Goal: Task Accomplishment & Management: Complete application form

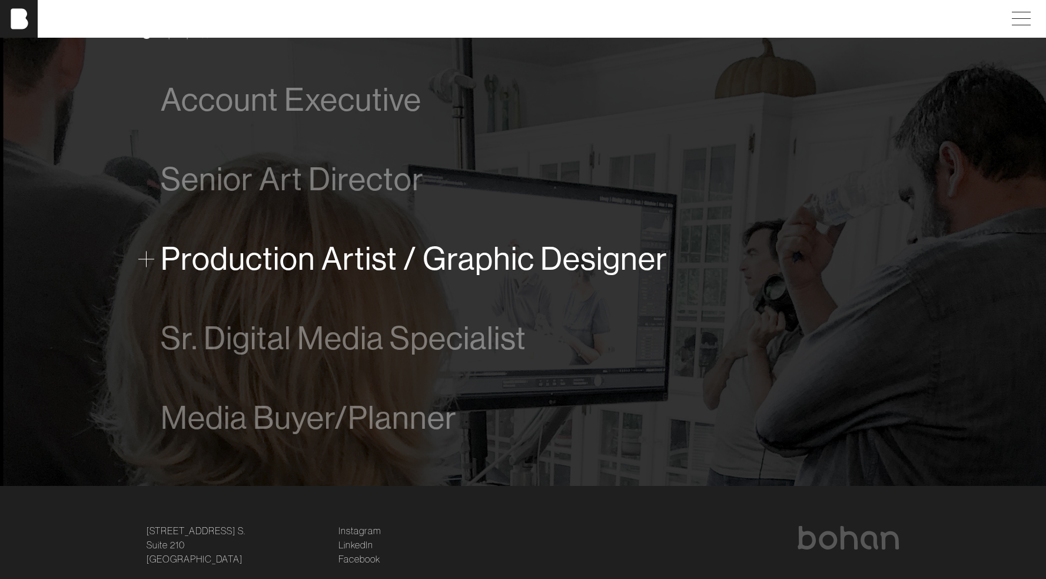
scroll to position [752, 0]
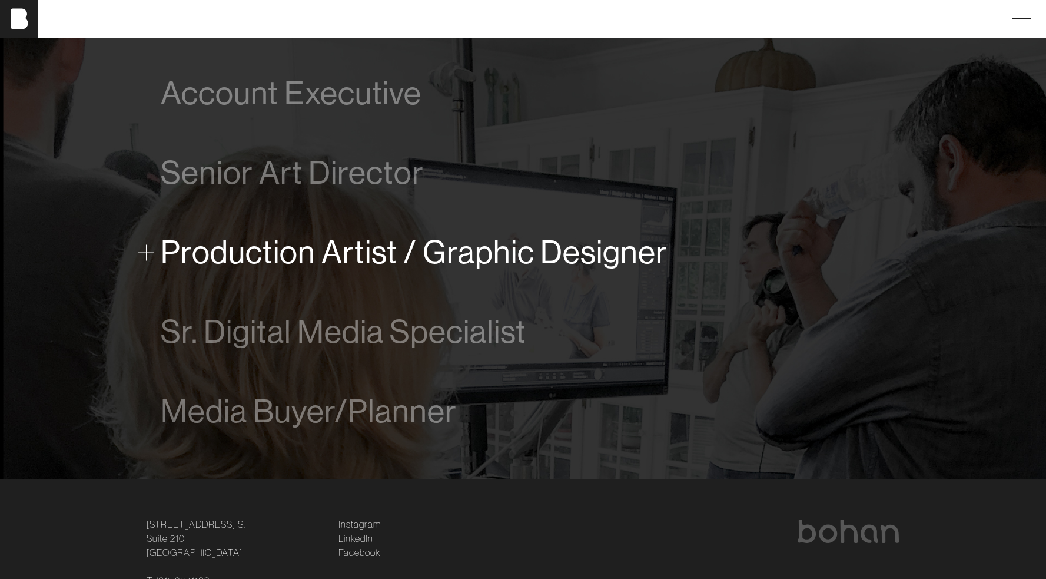
click at [487, 247] on span "Production Artist / Graphic Designer" at bounding box center [414, 252] width 507 height 36
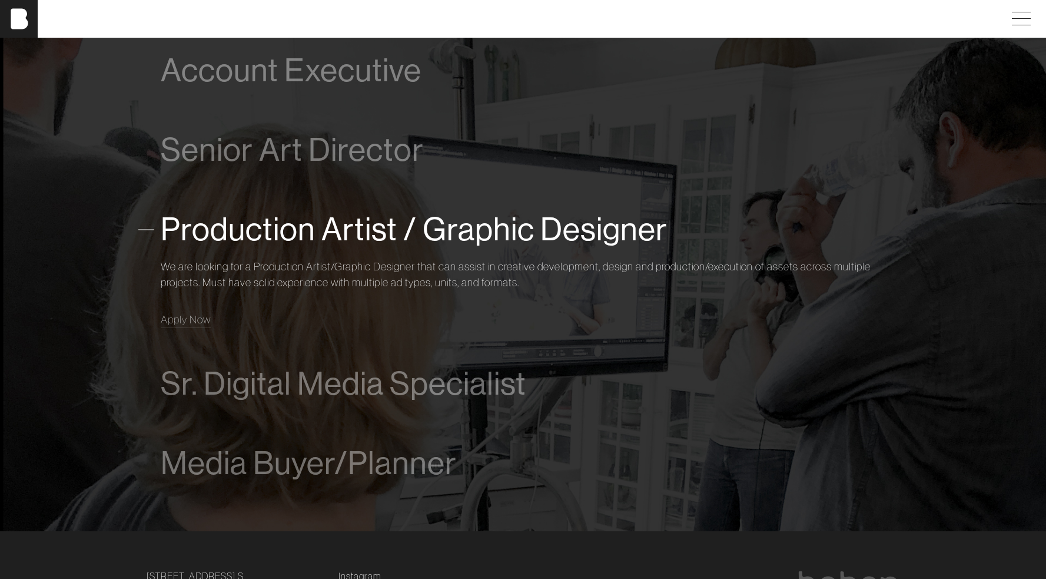
scroll to position [844, 0]
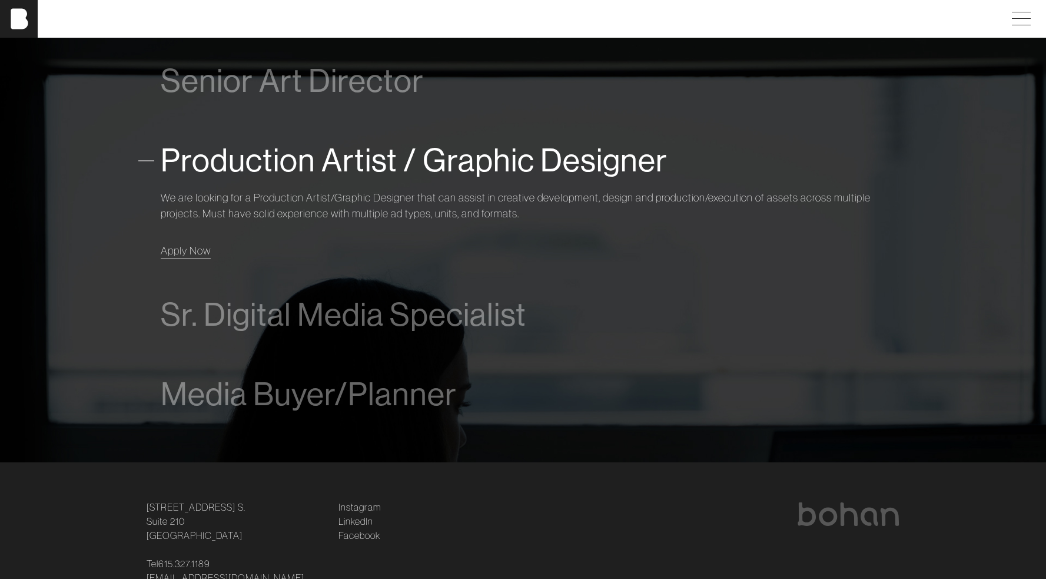
click at [198, 252] on span "Apply Now" at bounding box center [186, 251] width 50 height 14
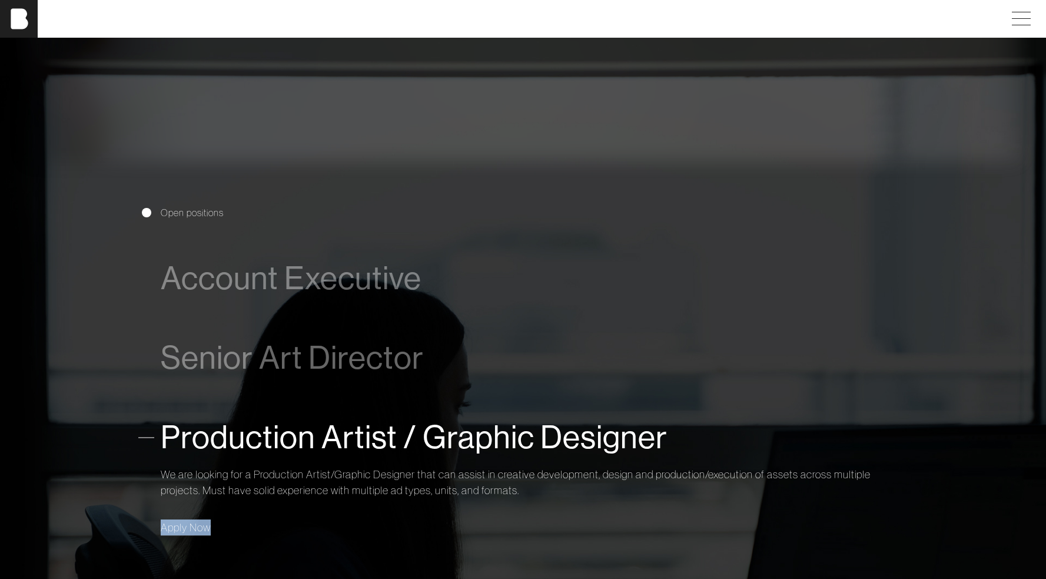
scroll to position [919, 0]
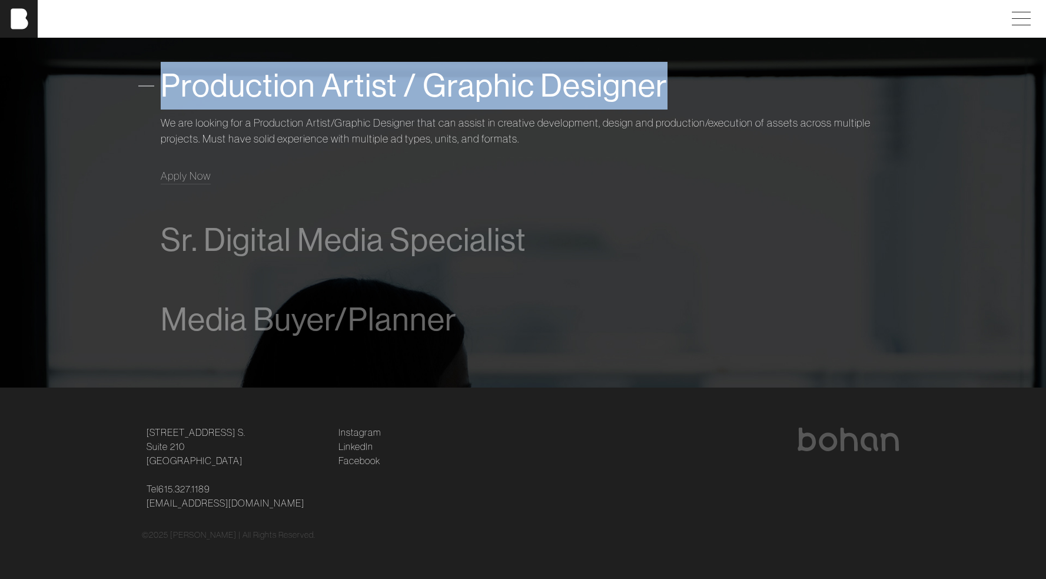
drag, startPoint x: 163, startPoint y: 85, endPoint x: 664, endPoint y: 88, distance: 501.2
click at [664, 88] on div "Production Artist / Graphic Designer" at bounding box center [524, 86] width 726 height 48
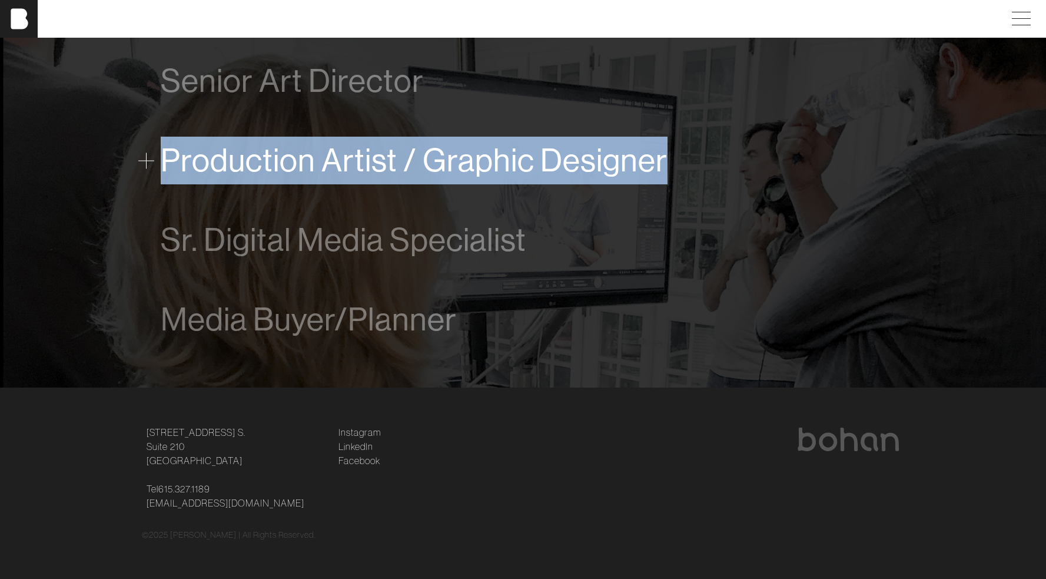
scroll to position [844, 0]
copy span "Production Artist / Graphic Designer"
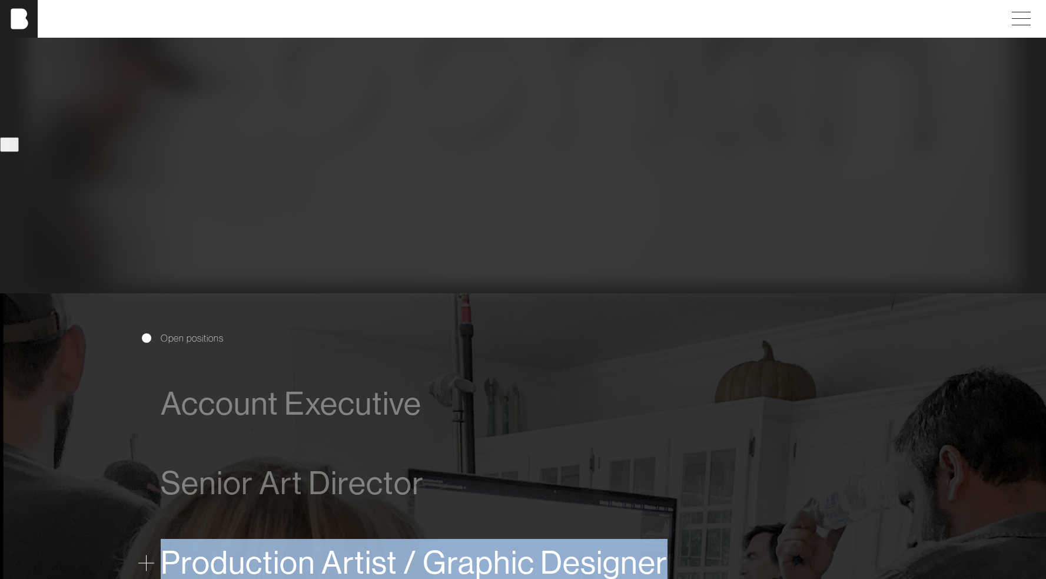
scroll to position [0, 0]
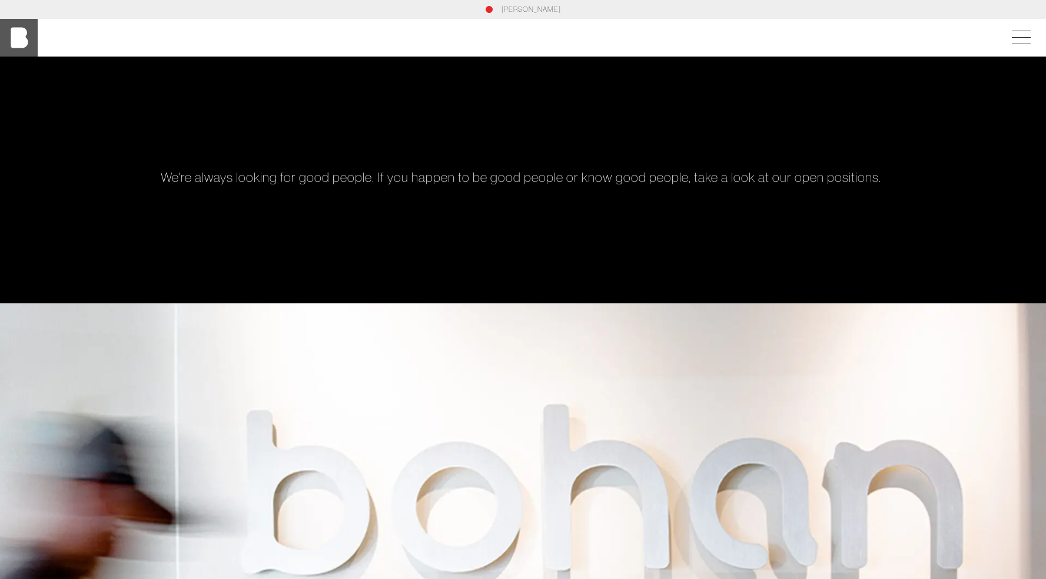
click at [18, 30] on img at bounding box center [19, 38] width 38 height 38
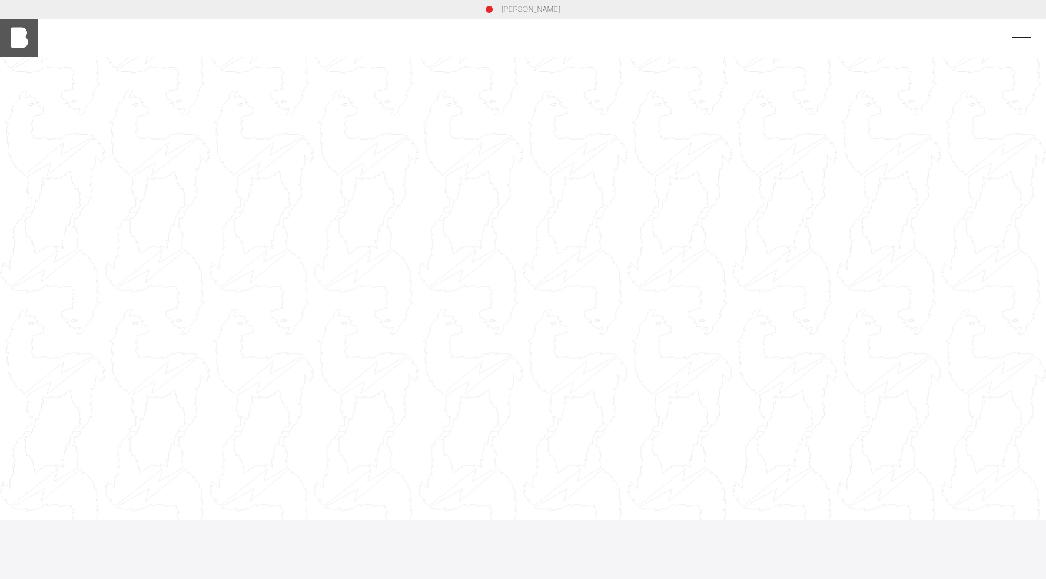
click at [15, 31] on img at bounding box center [19, 38] width 38 height 38
click at [22, 39] on img at bounding box center [19, 38] width 38 height 38
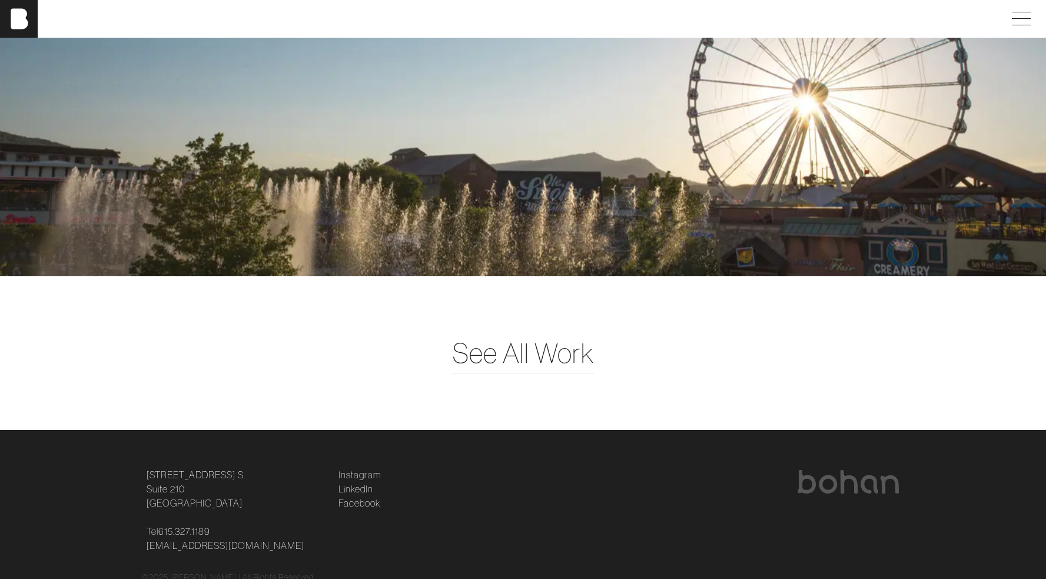
scroll to position [3224, 0]
